Goal: Task Accomplishment & Management: Manage account settings

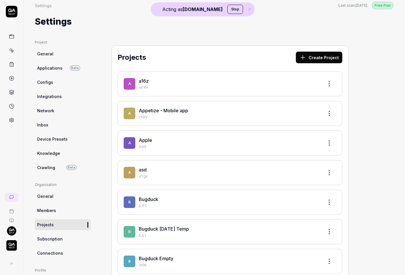
scroll to position [4, 0]
click at [60, 78] on link "Configs" at bounding box center [63, 82] width 56 height 11
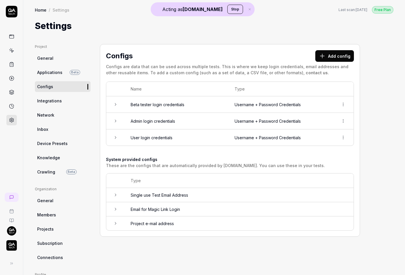
click at [55, 72] on span "Applications" at bounding box center [49, 72] width 25 height 6
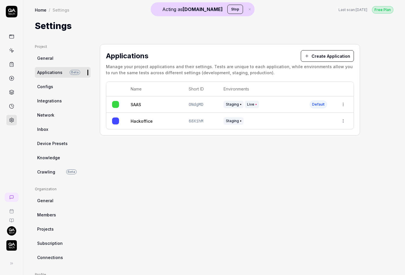
click at [207, 107] on td "ONdgMD" at bounding box center [200, 104] width 35 height 17
click at [341, 103] on html "Acting as [DOMAIN_NAME] Stop Home / Settings Free Plan Home / Settings Last sca…" at bounding box center [202, 137] width 405 height 275
click at [309, 145] on div "Edit" at bounding box center [317, 142] width 68 height 13
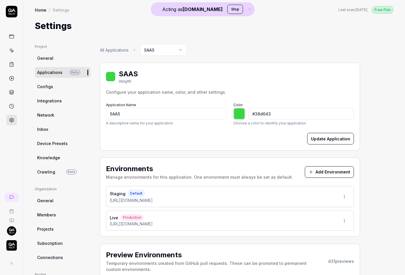
click at [343, 165] on div "Environments Manage environments for this application. One environment must alw…" at bounding box center [230, 172] width 248 height 17
click at [341, 170] on button "Add Environment" at bounding box center [329, 172] width 49 height 12
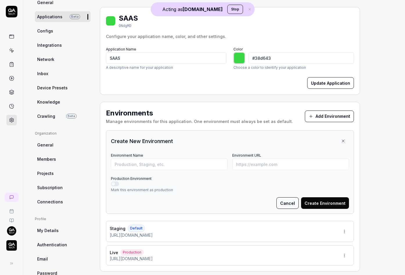
scroll to position [64, 0]
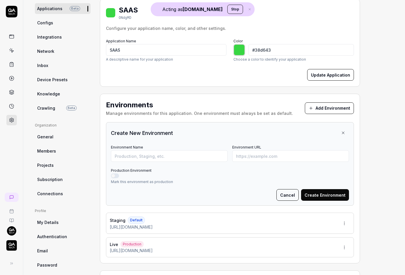
click at [287, 192] on button "Cancel" at bounding box center [288, 195] width 22 height 12
